Goal: Obtain resource: Obtain resource

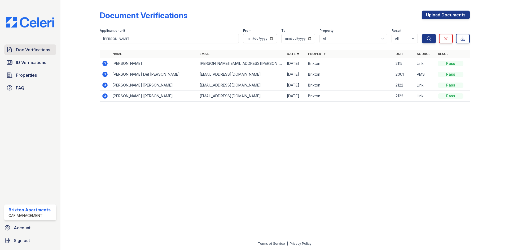
drag, startPoint x: 0, startPoint y: 0, endPoint x: 31, endPoint y: 51, distance: 59.7
click at [31, 51] on span "Doc Verifications" at bounding box center [33, 50] width 34 height 6
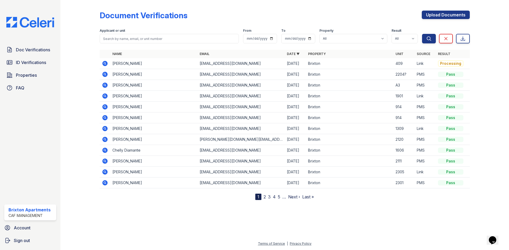
click at [104, 64] on icon at bounding box center [104, 63] width 5 height 5
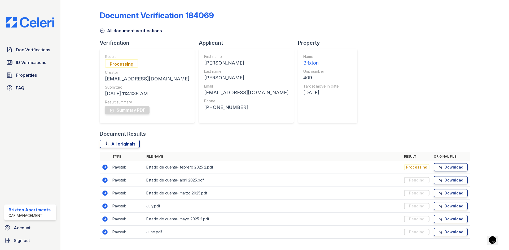
click at [106, 166] on icon at bounding box center [104, 167] width 5 height 5
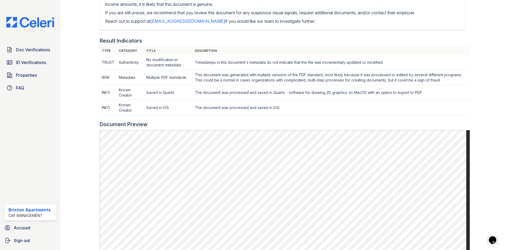
scroll to position [133, 0]
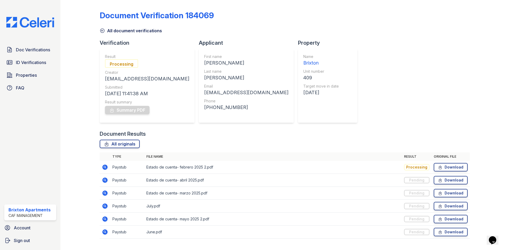
click at [104, 179] on icon at bounding box center [104, 180] width 5 height 5
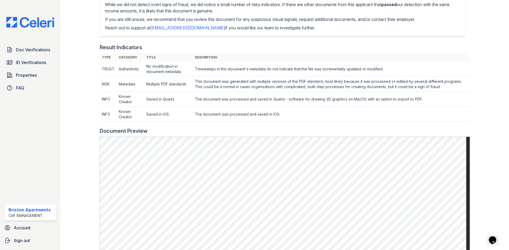
scroll to position [133, 0]
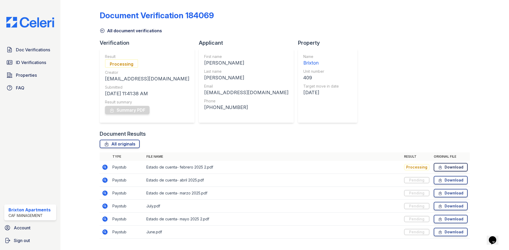
click at [438, 166] on icon at bounding box center [440, 167] width 5 height 5
click at [100, 28] on link "All document verifications" at bounding box center [131, 31] width 62 height 6
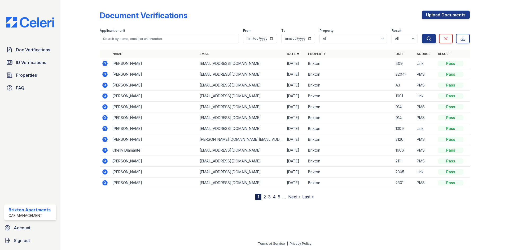
click at [107, 63] on icon at bounding box center [104, 63] width 5 height 5
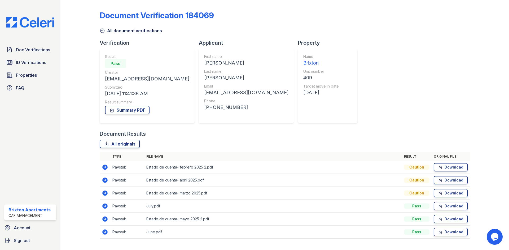
click at [103, 232] on icon at bounding box center [104, 232] width 5 height 5
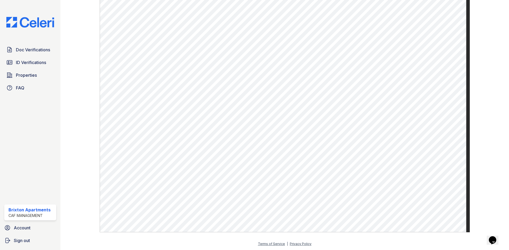
scroll to position [274, 0]
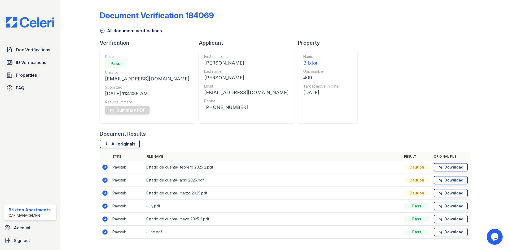
click at [106, 192] on icon at bounding box center [104, 193] width 5 height 5
click at [442, 195] on link "Download" at bounding box center [450, 193] width 34 height 8
click at [433, 179] on link "Download" at bounding box center [450, 180] width 34 height 8
click at [458, 219] on link "Download" at bounding box center [450, 219] width 34 height 8
click at [449, 231] on link "Download" at bounding box center [450, 232] width 34 height 8
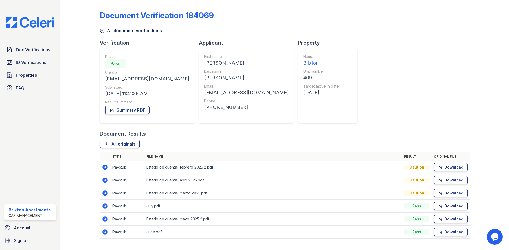
click at [438, 204] on icon at bounding box center [440, 206] width 5 height 5
click at [30, 63] on span "ID Verifications" at bounding box center [31, 62] width 30 height 6
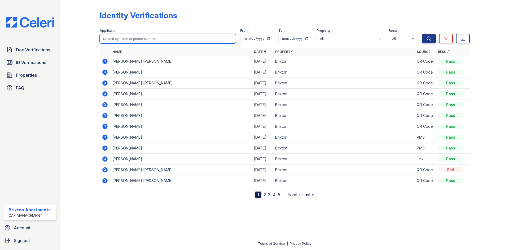
click at [151, 38] on input "search" at bounding box center [168, 39] width 136 height 10
type input "yordan"
click at [422, 34] on button "Search" at bounding box center [429, 39] width 14 height 10
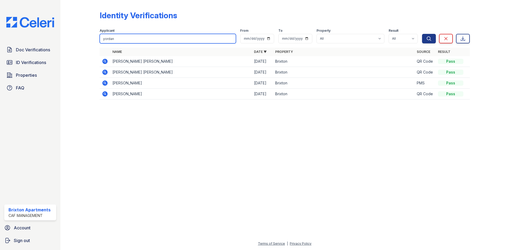
click at [230, 40] on input "yordan" at bounding box center [168, 39] width 136 height 10
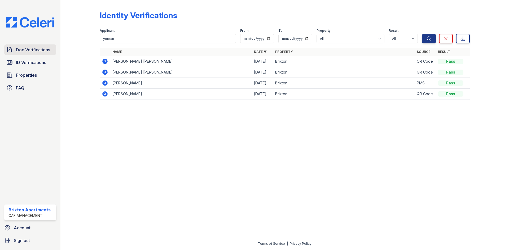
click at [39, 51] on span "Doc Verifications" at bounding box center [33, 50] width 34 height 6
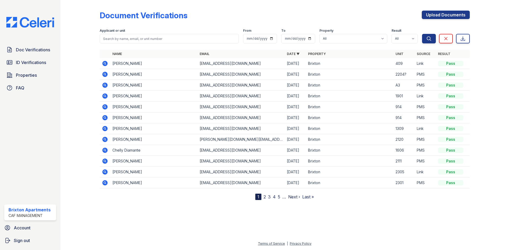
click at [103, 63] on icon at bounding box center [104, 63] width 5 height 5
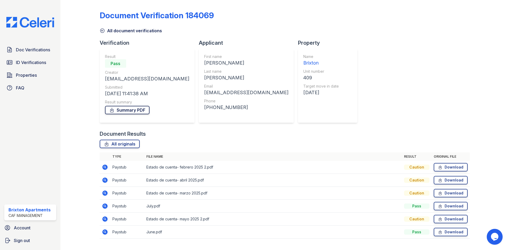
click at [134, 108] on link "Summary PDF" at bounding box center [127, 110] width 44 height 8
